Goal: Go to known website: Access a specific website the user already knows

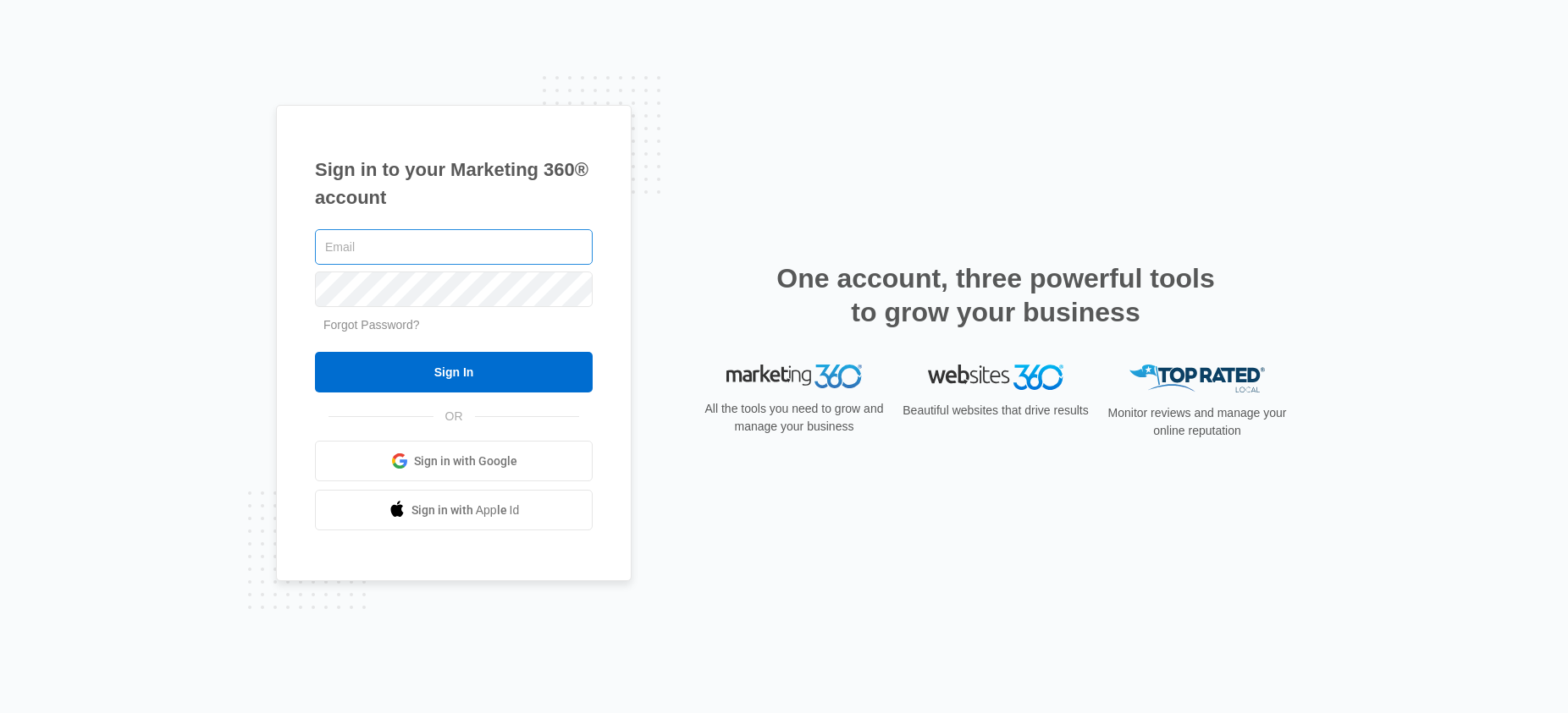
type input "william@offgridunlimited.com"
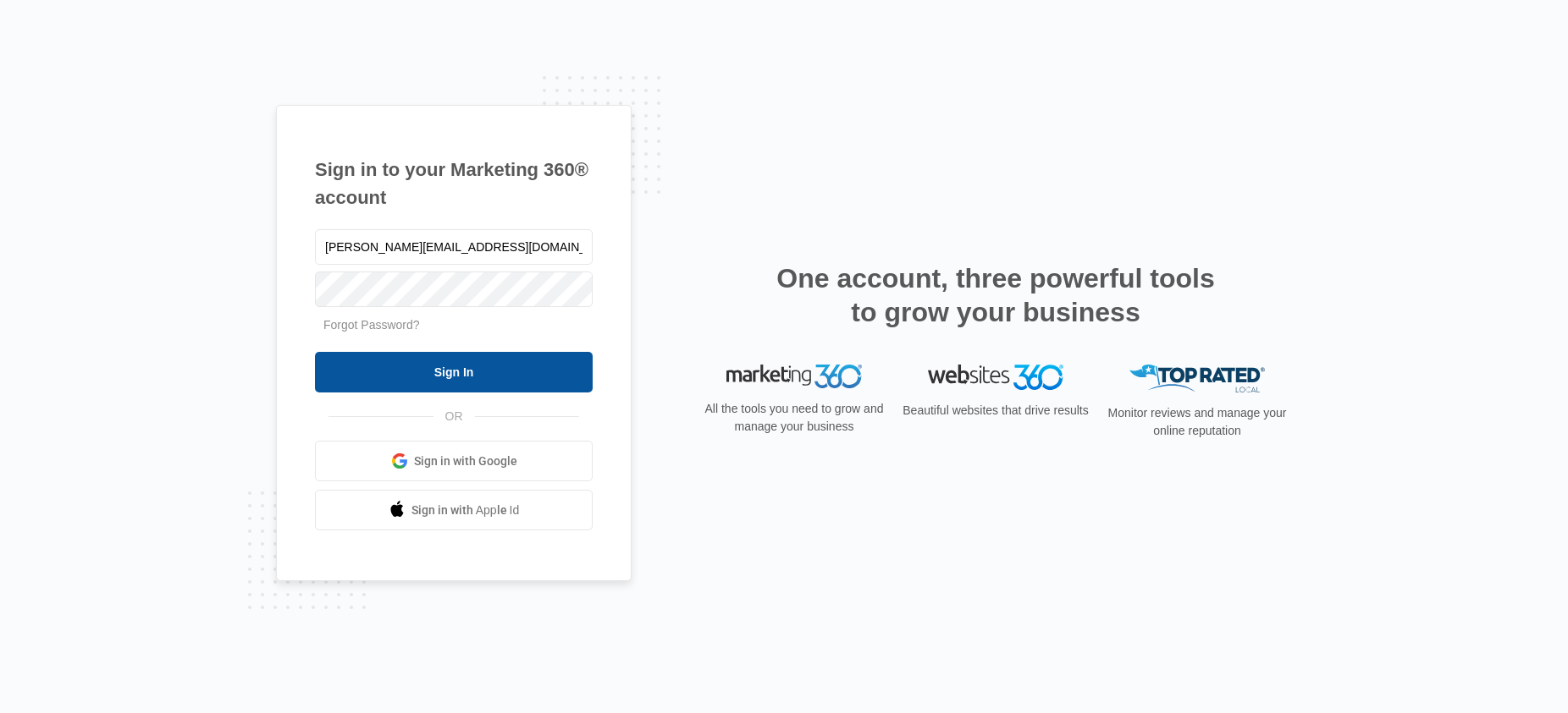
click at [464, 372] on input "Sign In" at bounding box center [453, 372] width 277 height 40
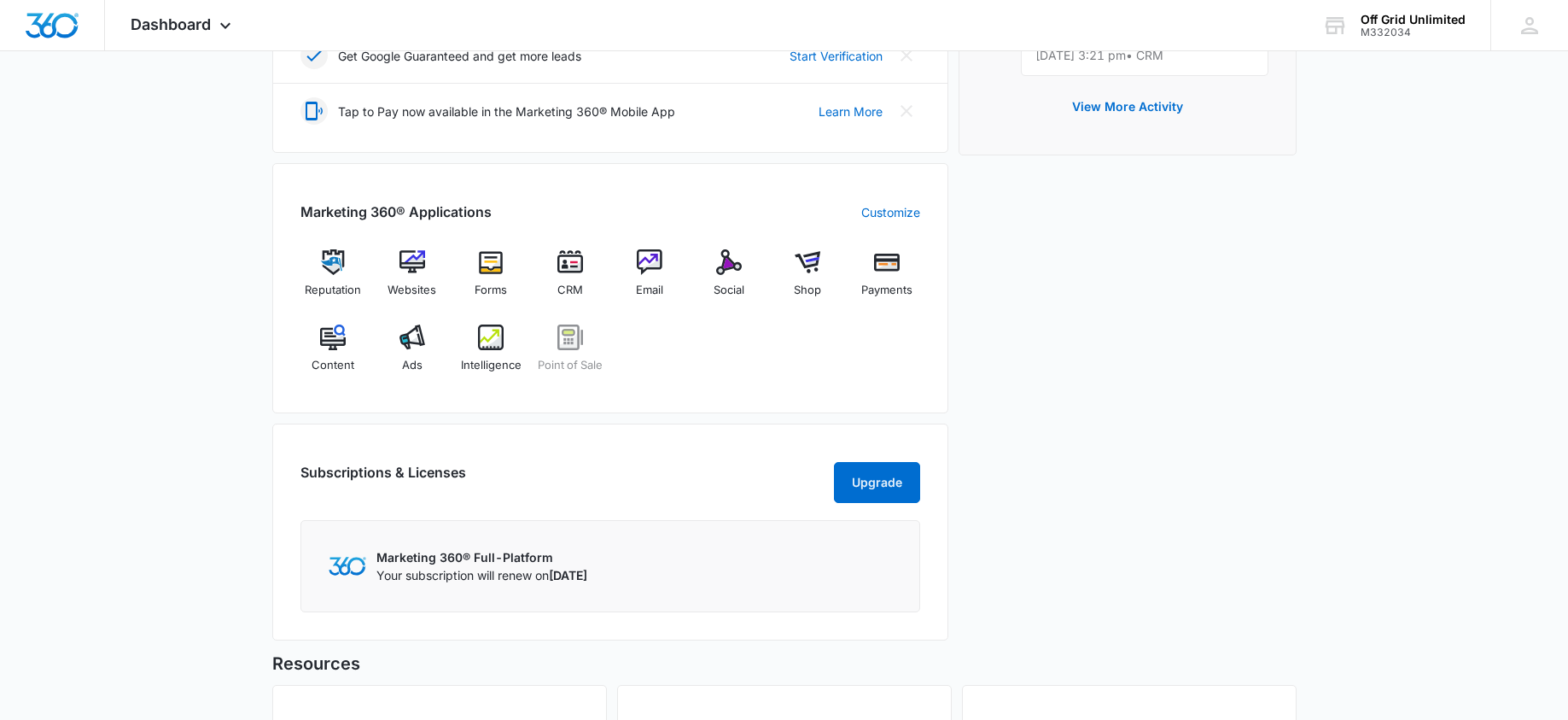
scroll to position [598, 0]
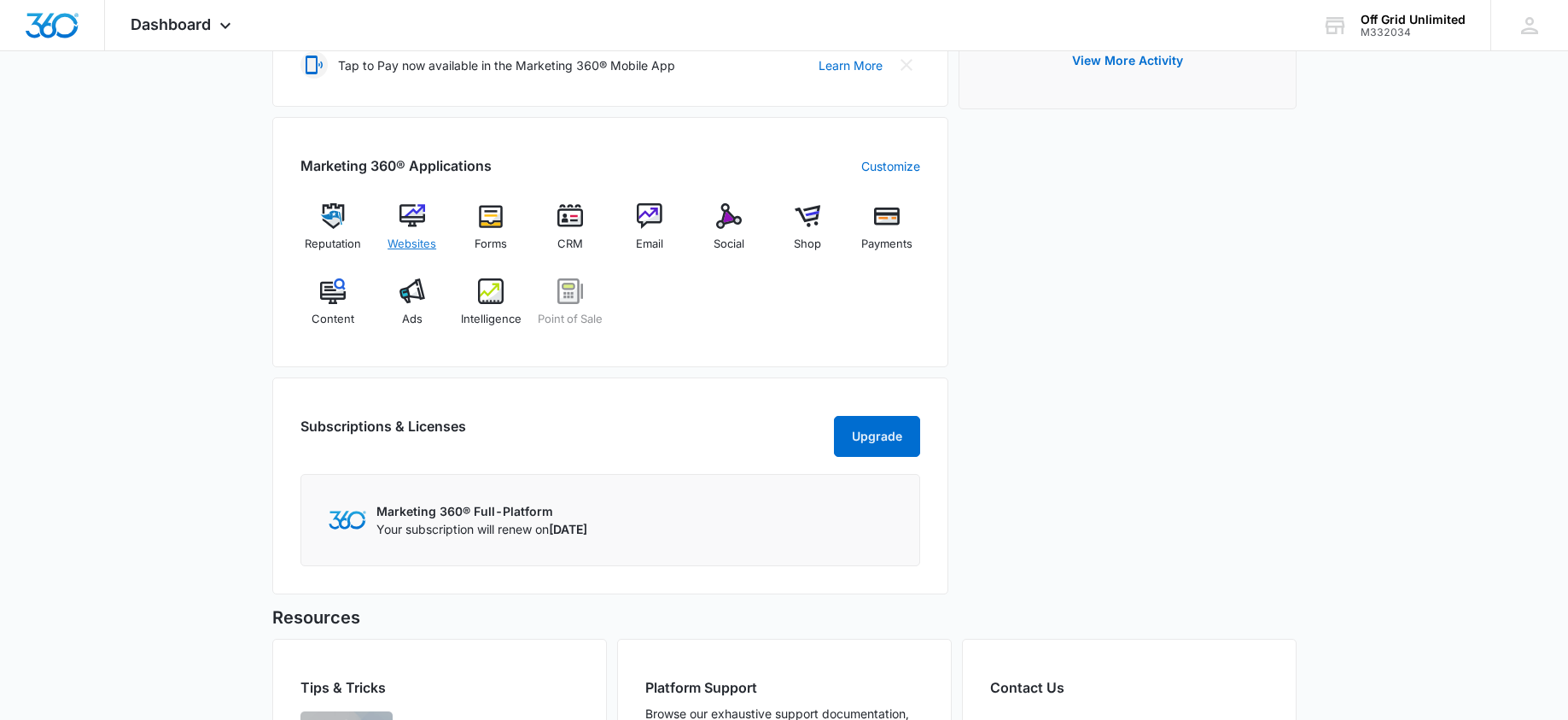
click at [426, 203] on div "Websites" at bounding box center [411, 233] width 65 height 62
